Goal: Check status: Check status

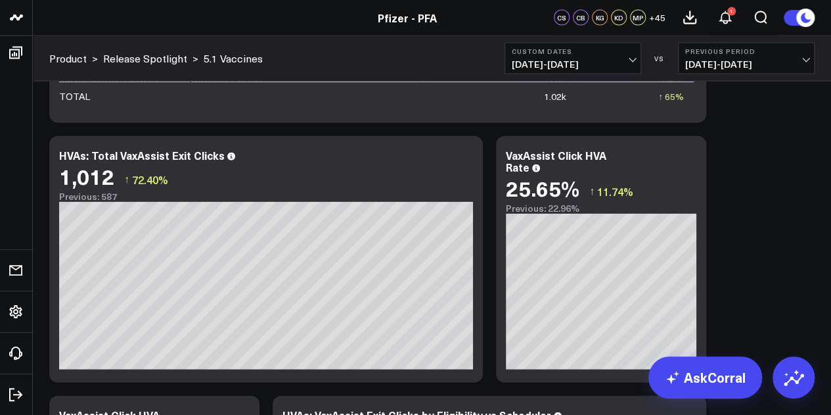
scroll to position [3941, 0]
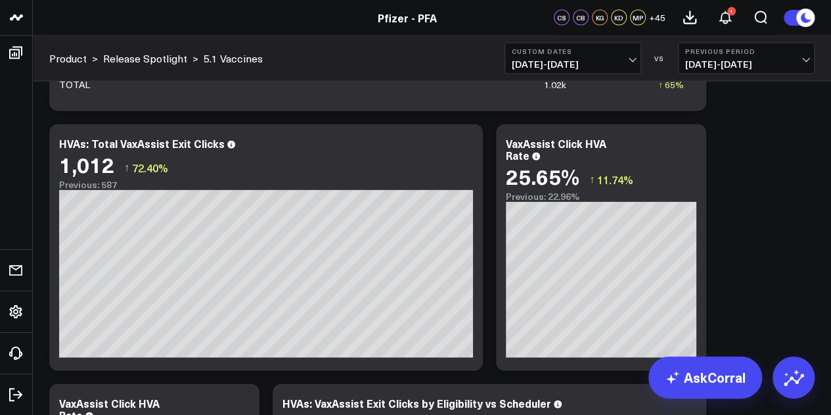
click at [638, 66] on button "Custom Dates 08/18/25 - 08/24/25" at bounding box center [573, 59] width 137 height 32
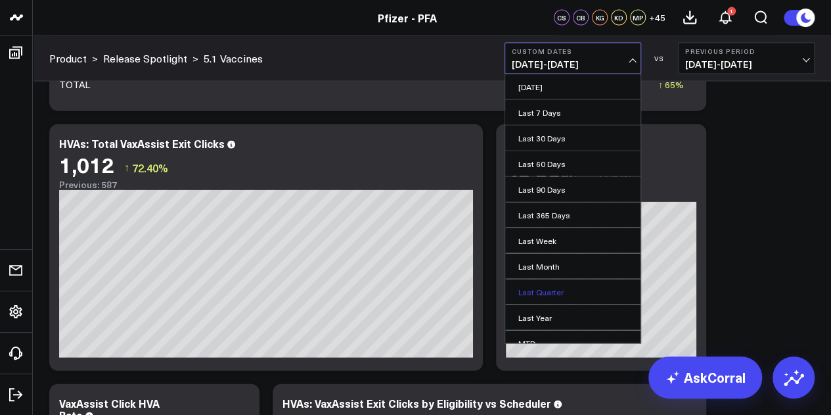
scroll to position [85, 0]
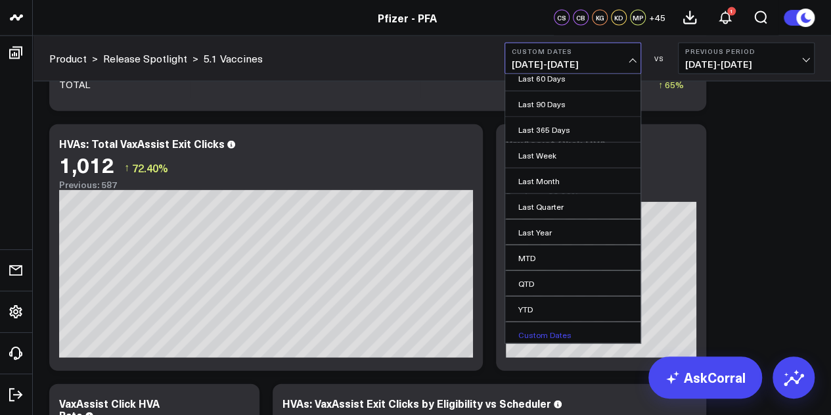
click at [549, 329] on link "Custom Dates" at bounding box center [572, 334] width 135 height 25
select select "7"
select select "2025"
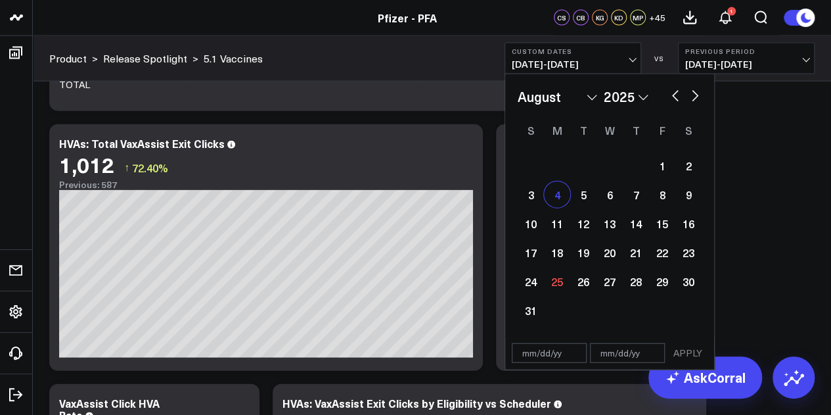
click at [553, 199] on div "4" at bounding box center [557, 194] width 26 height 26
type input "[DATE]"
select select "7"
select select "2025"
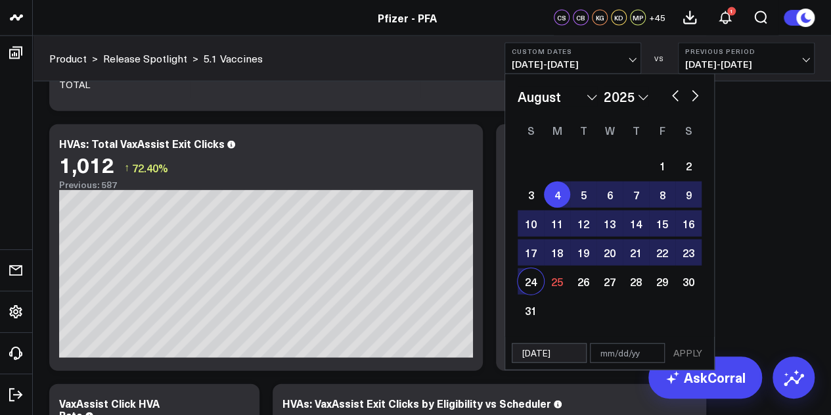
click at [532, 278] on div "24" at bounding box center [531, 281] width 26 height 26
type input "[DATE]"
select select "7"
select select "2025"
click at [695, 357] on button "APPLY" at bounding box center [687, 353] width 39 height 20
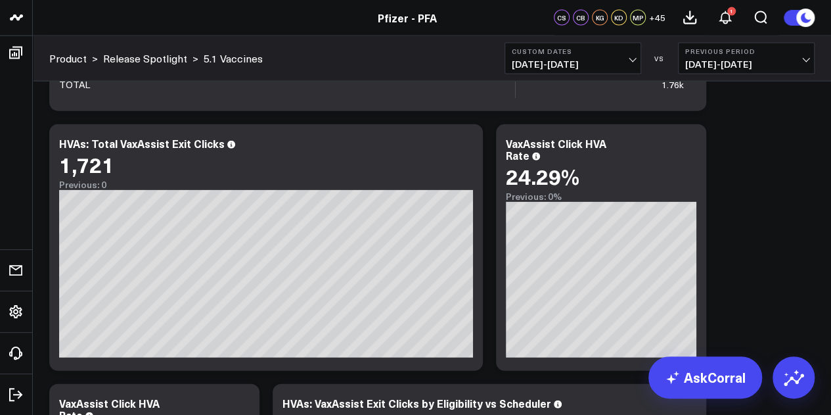
click at [611, 61] on span "[DATE] - [DATE]" at bounding box center [573, 64] width 122 height 11
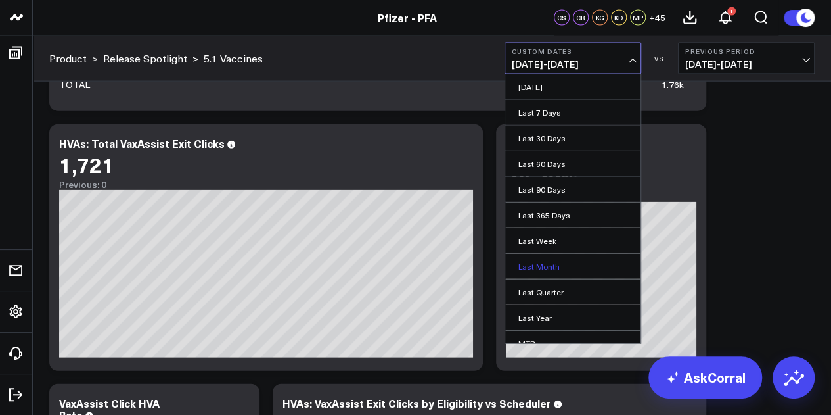
scroll to position [85, 0]
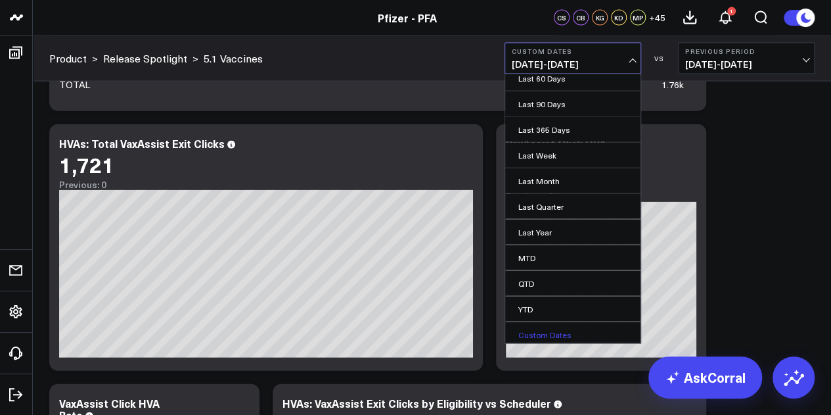
click at [554, 331] on link "Custom Dates" at bounding box center [572, 334] width 135 height 25
select select "7"
select select "2025"
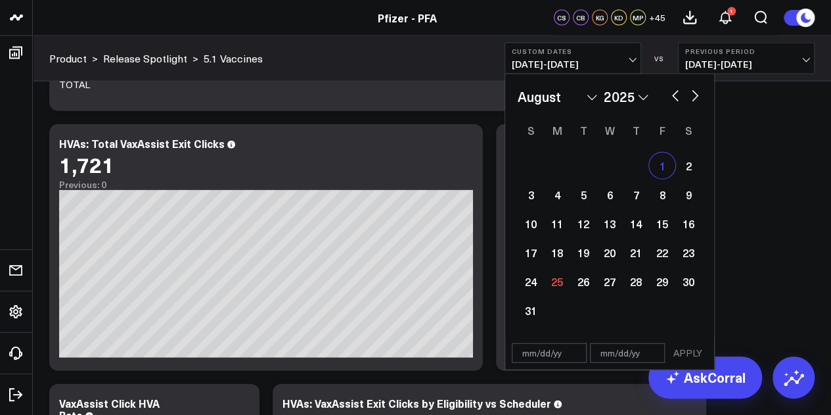
click at [669, 174] on div "1" at bounding box center [662, 165] width 26 height 26
type input "08/01/25"
select select "7"
select select "2025"
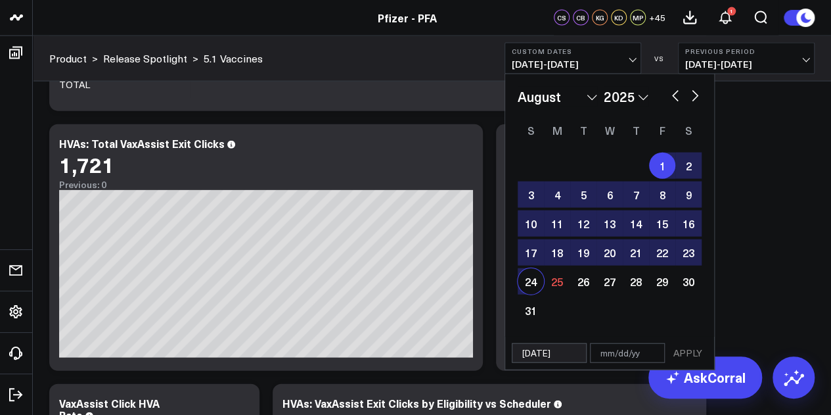
click at [534, 279] on div "24" at bounding box center [531, 281] width 26 height 26
type input "[DATE]"
select select "7"
select select "2025"
click at [693, 350] on button "APPLY" at bounding box center [687, 353] width 39 height 20
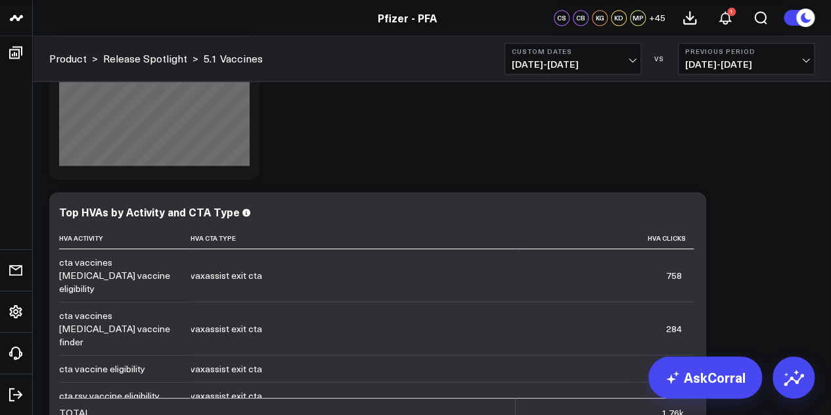
scroll to position [3368, 0]
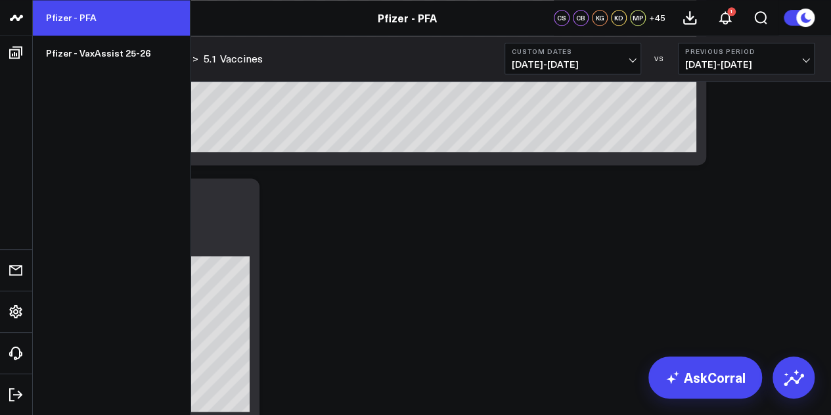
click at [73, 23] on link "Pfizer - PFA" at bounding box center [111, 17] width 157 height 35
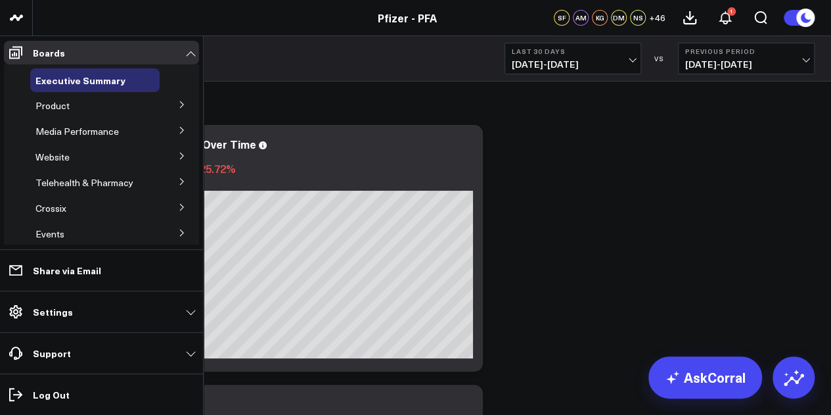
click at [178, 108] on icon at bounding box center [182, 105] width 8 height 8
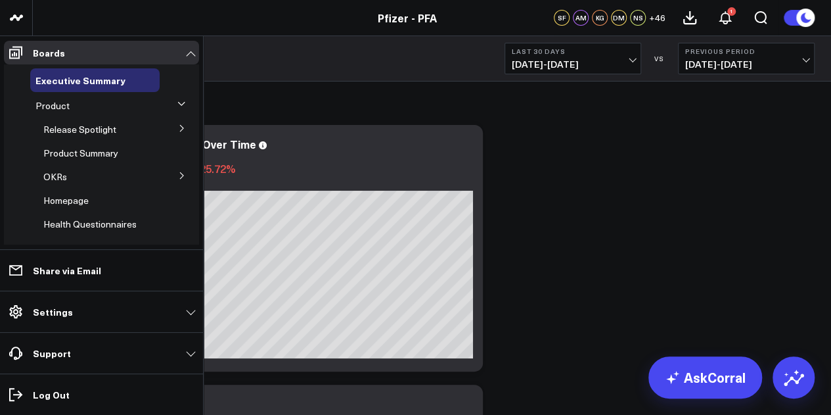
click at [178, 131] on icon at bounding box center [182, 128] width 8 height 8
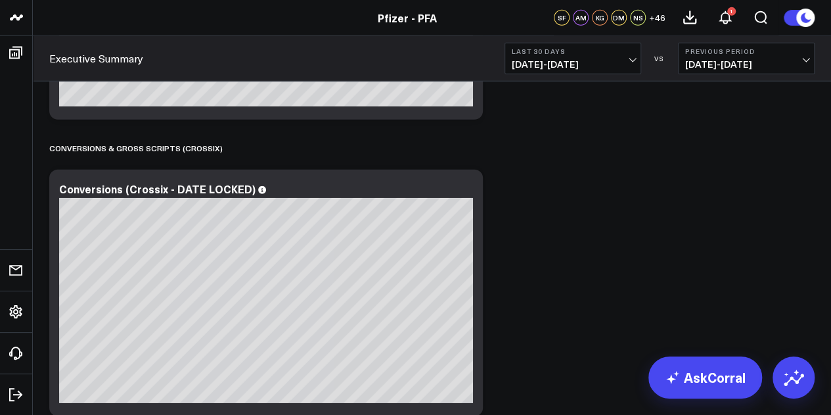
scroll to position [4675, 0]
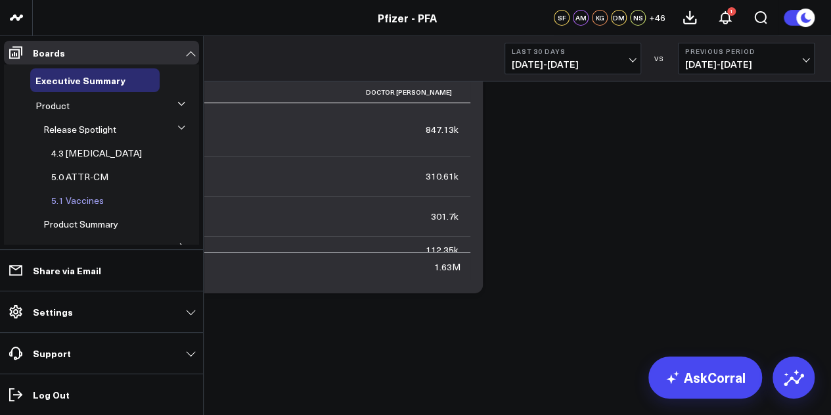
click at [85, 198] on span "5.1 Vaccines" at bounding box center [77, 200] width 53 height 12
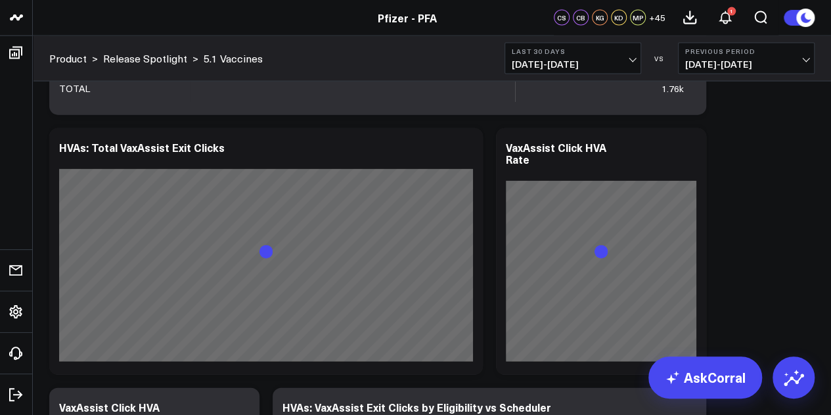
scroll to position [3961, 0]
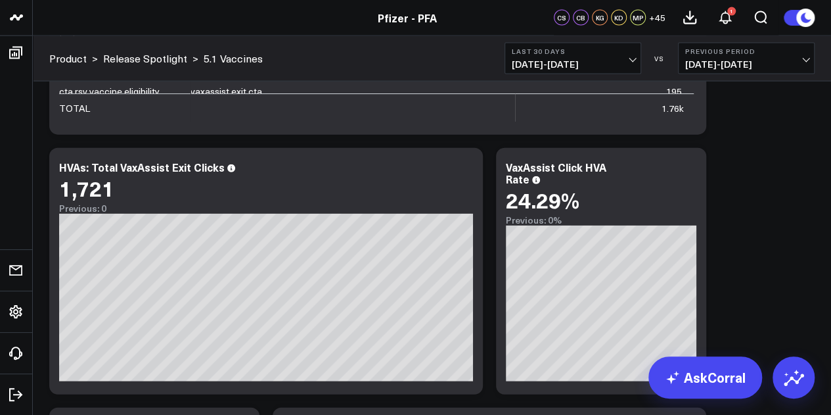
scroll to position [3883, 0]
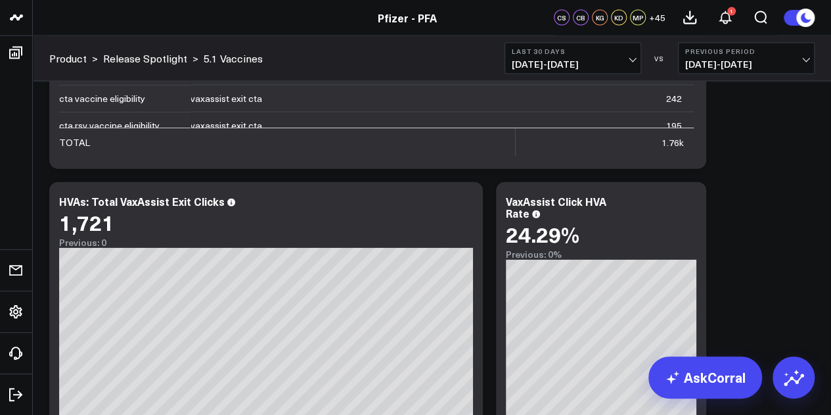
click at [628, 67] on span "[DATE] - [DATE]" at bounding box center [573, 64] width 122 height 11
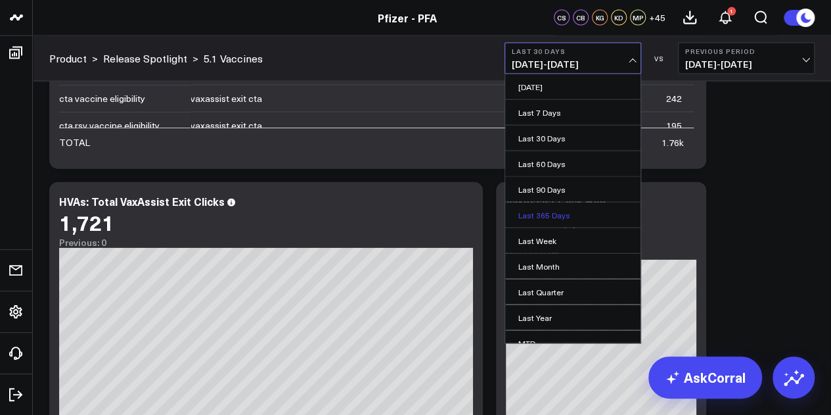
scroll to position [85, 0]
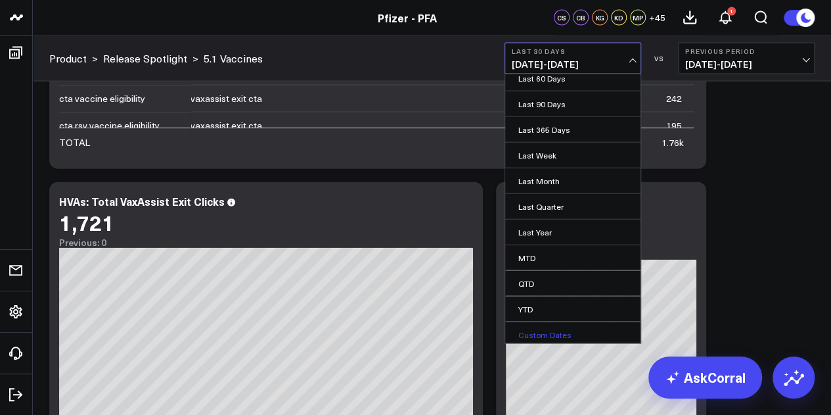
click at [550, 323] on link "Custom Dates" at bounding box center [572, 334] width 135 height 25
select select "7"
select select "2025"
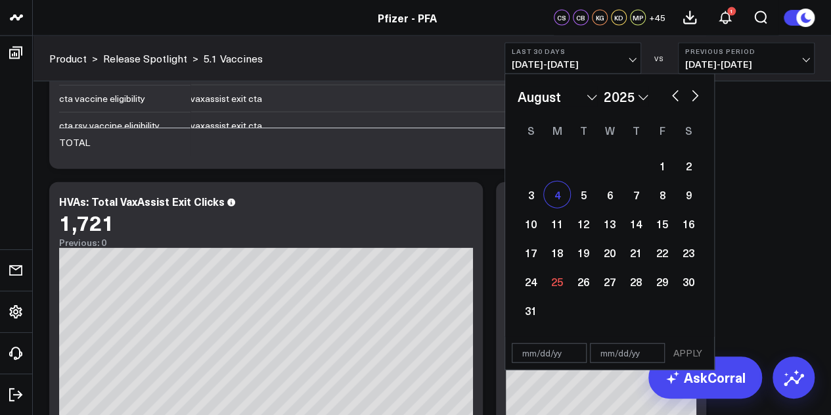
click at [557, 198] on div "4" at bounding box center [557, 194] width 26 height 26
select select "7"
select select "2025"
type input "[DATE]"
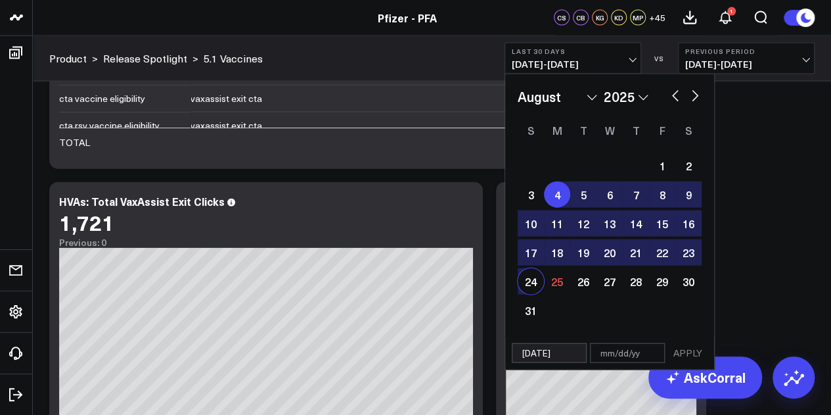
click at [527, 277] on div "24" at bounding box center [531, 281] width 26 height 26
type input "[DATE]"
select select "7"
select select "2025"
click at [699, 356] on button "APPLY" at bounding box center [687, 353] width 39 height 20
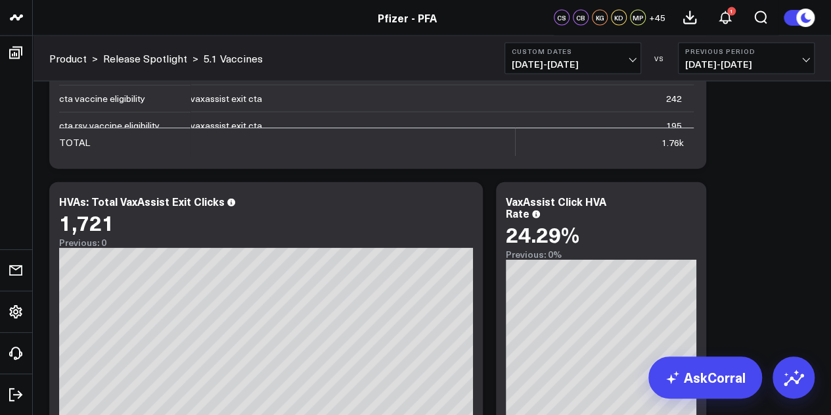
scroll to position [3989, 0]
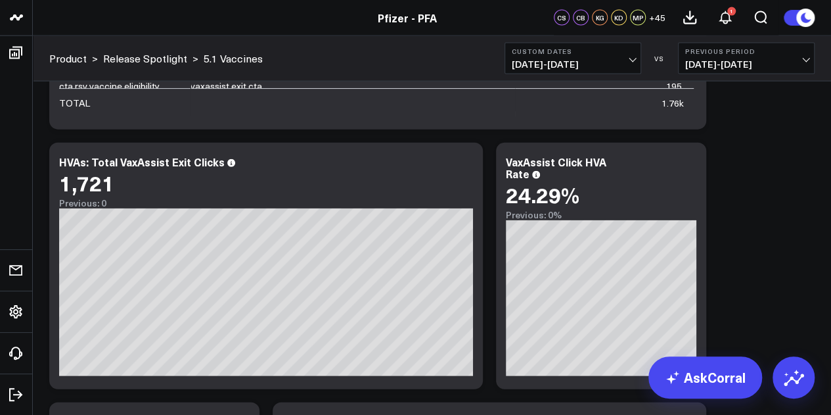
click at [616, 62] on span "[DATE] - [DATE]" at bounding box center [573, 64] width 122 height 11
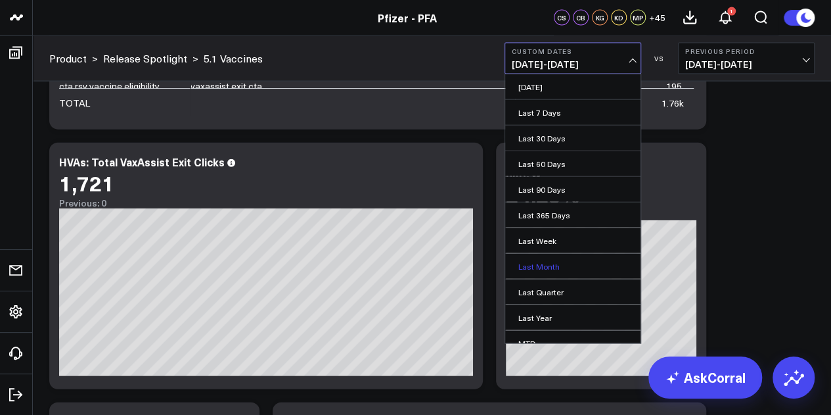
scroll to position [85, 0]
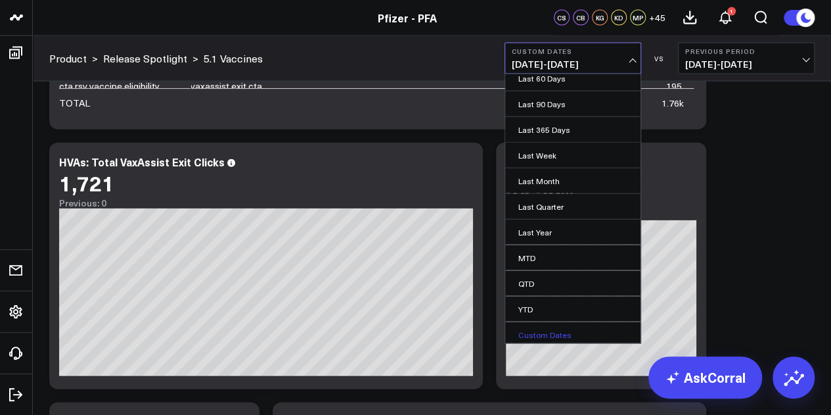
click at [545, 328] on link "Custom Dates" at bounding box center [572, 334] width 135 height 25
select select "7"
select select "2025"
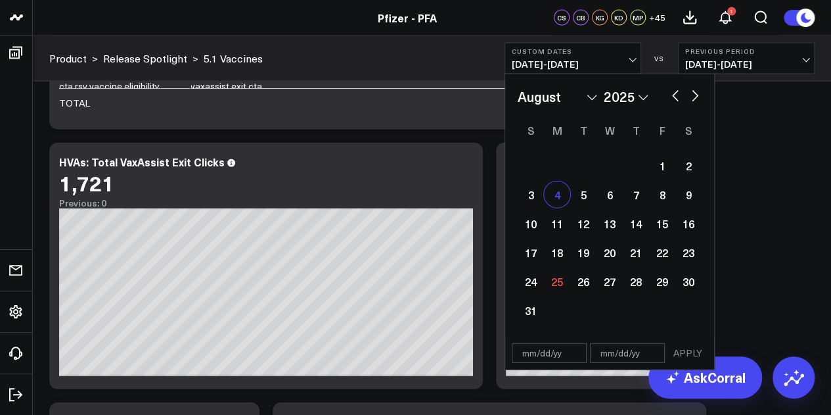
click at [559, 201] on div "4" at bounding box center [557, 194] width 26 height 26
type input "[DATE]"
select select "7"
select select "2025"
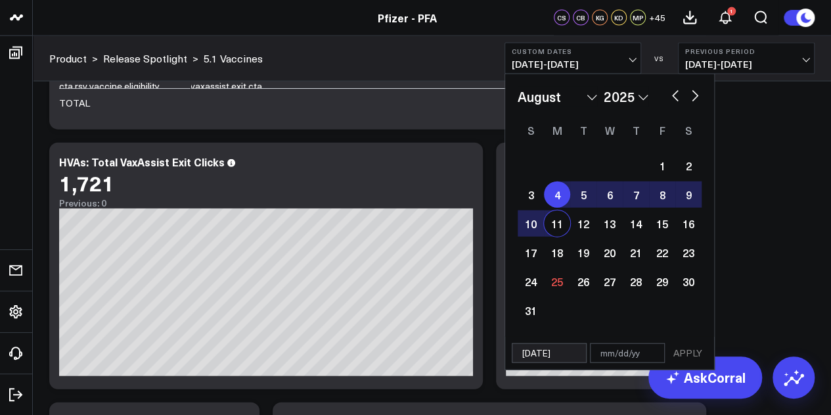
click at [556, 229] on div "11" at bounding box center [557, 223] width 26 height 26
type input "[DATE]"
select select "7"
select select "2025"
click at [560, 221] on div "11" at bounding box center [557, 223] width 26 height 26
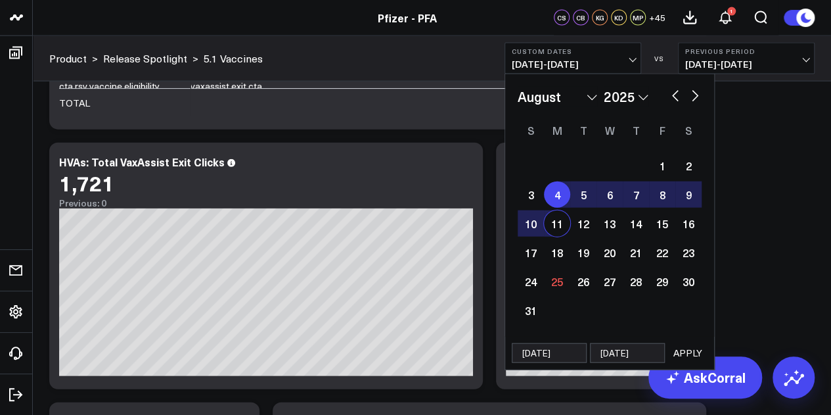
type input "[DATE]"
select select "7"
select select "2025"
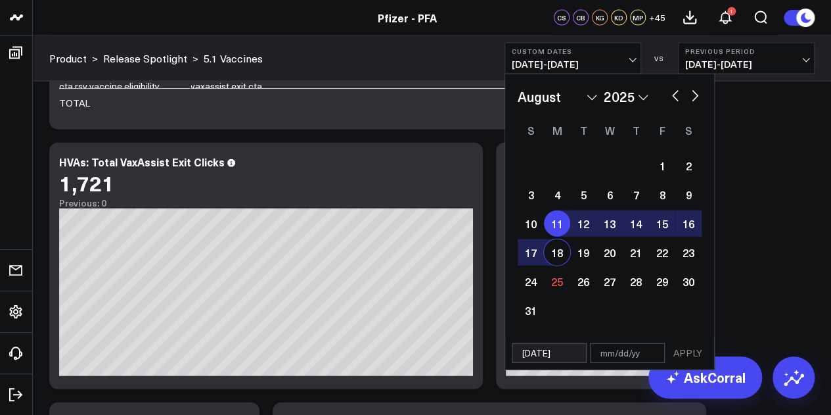
click at [556, 242] on div "18" at bounding box center [557, 252] width 26 height 26
type input "[DATE]"
select select "7"
select select "2025"
click at [560, 258] on div "18" at bounding box center [557, 252] width 26 height 26
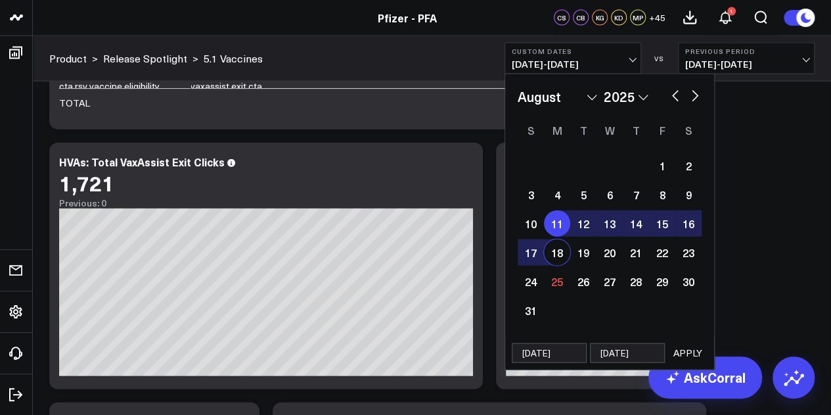
type input "[DATE]"
select select "7"
select select "2025"
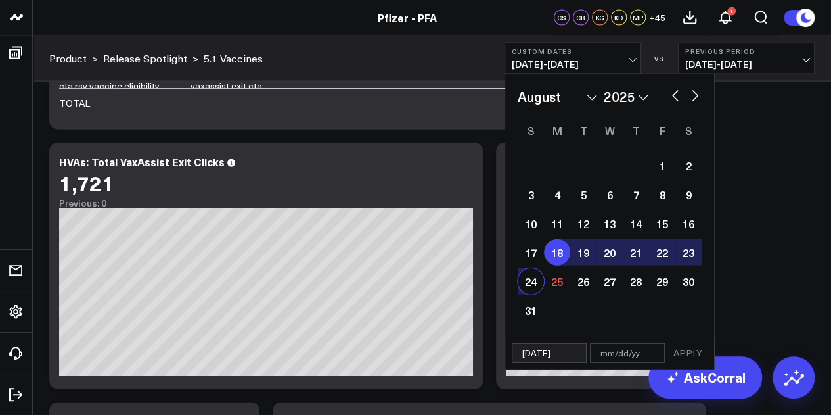
click at [522, 283] on div "24" at bounding box center [531, 281] width 26 height 26
type input "[DATE]"
select select "7"
select select "2025"
click at [687, 355] on button "APPLY" at bounding box center [687, 353] width 39 height 20
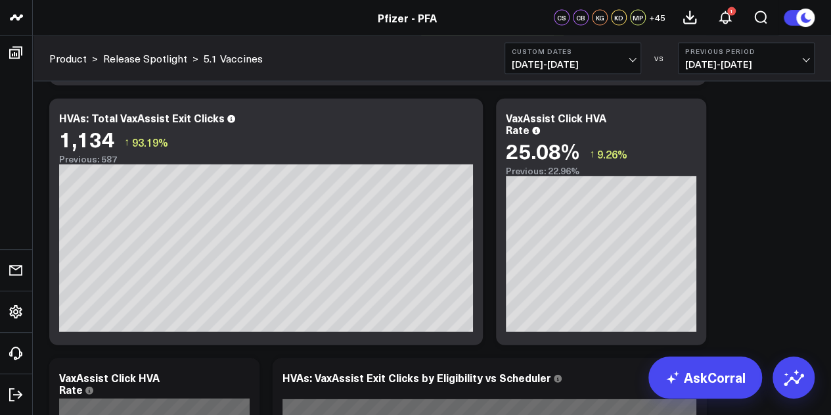
scroll to position [3971, 0]
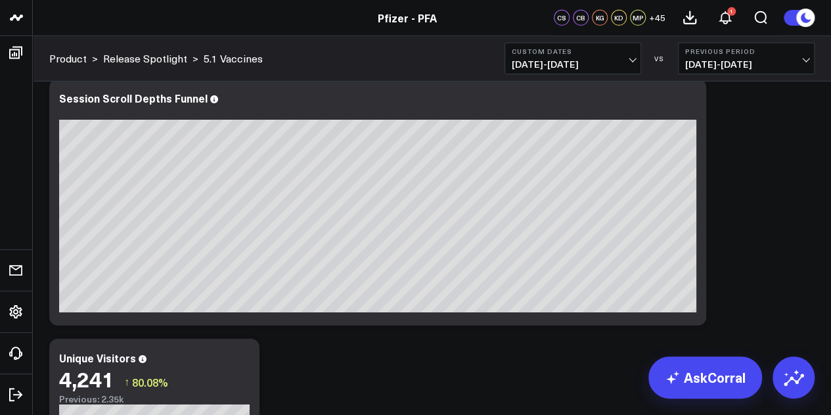
scroll to position [2136, 0]
